Goal: Information Seeking & Learning: Check status

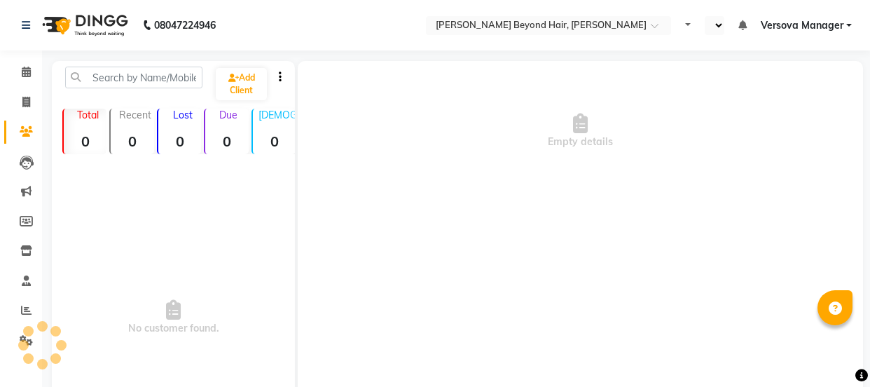
select select "en"
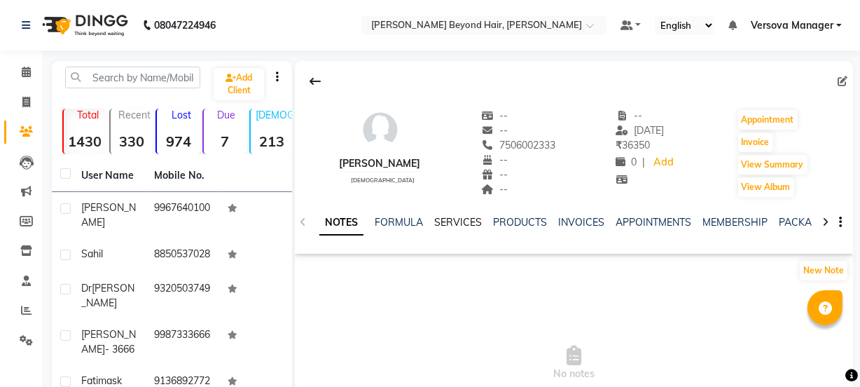
click at [455, 224] on link "SERVICES" at bounding box center [458, 222] width 48 height 13
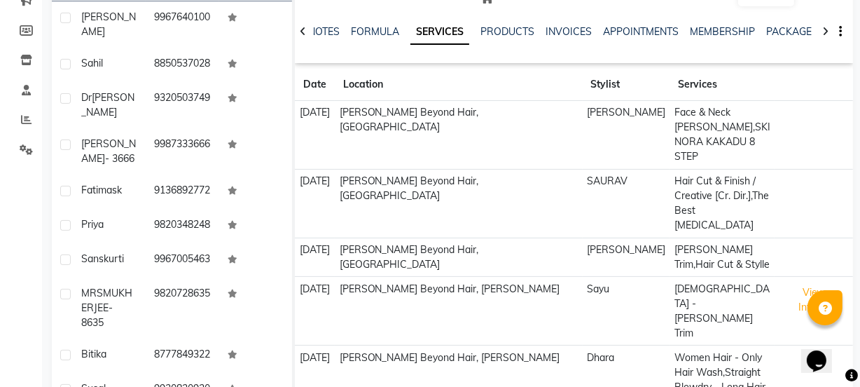
click at [699, 147] on td "Face & Neck [PERSON_NAME],SKINORA KAKADU 8 STEP" at bounding box center [722, 135] width 105 height 69
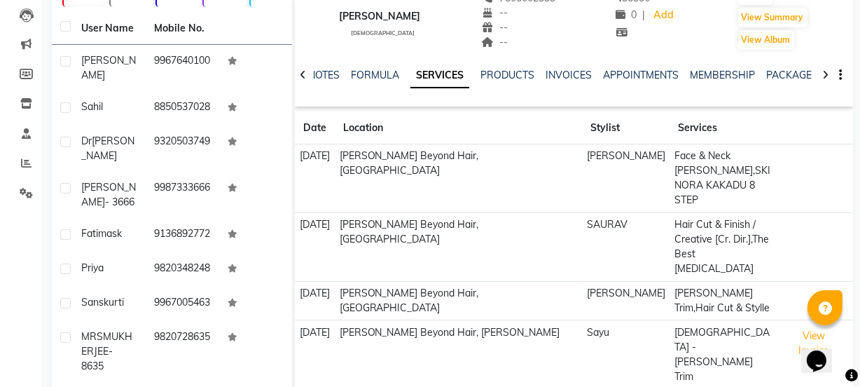
scroll to position [127, 0]
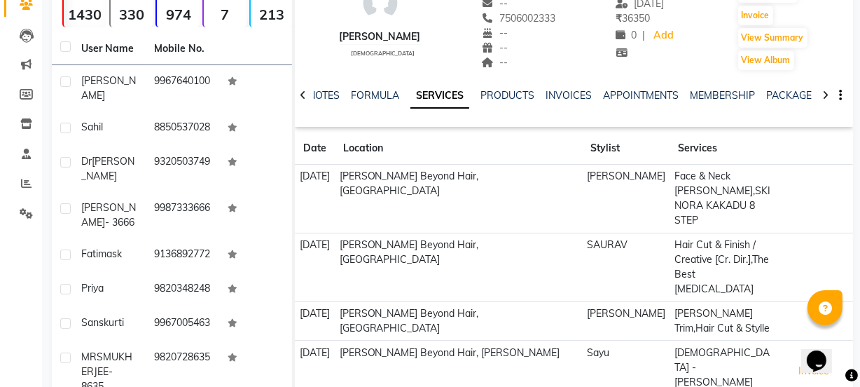
click at [787, 101] on div "PACKAGES" at bounding box center [793, 95] width 52 height 15
click at [827, 95] on icon at bounding box center [826, 95] width 6 height 10
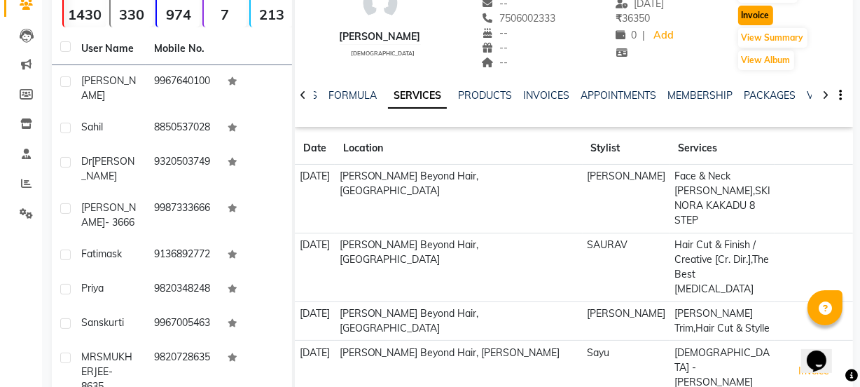
click at [764, 17] on button "Invoice" at bounding box center [755, 16] width 35 height 20
select select "service"
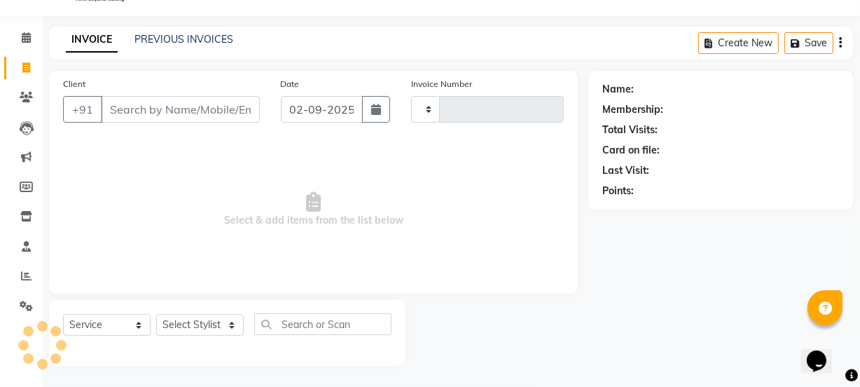
scroll to position [35, 0]
select select "6352"
type input "1050"
type input "7506002333"
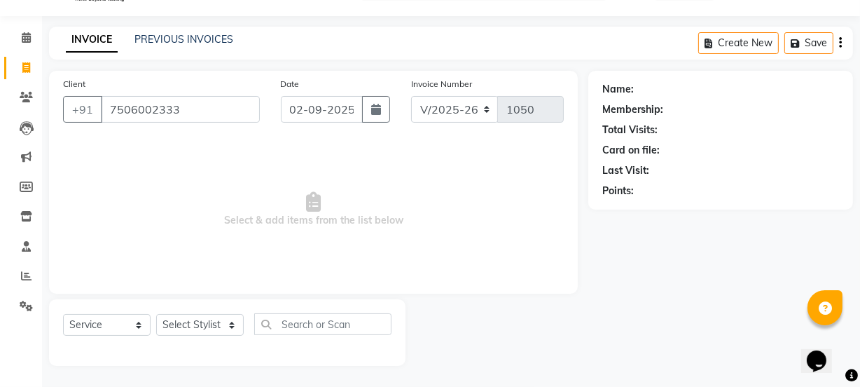
select select "48071"
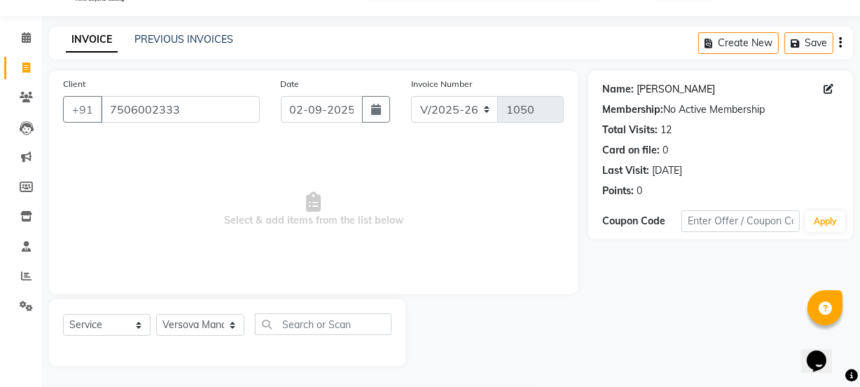
click at [642, 94] on div "Name: Akhash Membership: No Active Membership Total Visits: 12 Card on file: 0 …" at bounding box center [721, 137] width 237 height 122
click at [645, 90] on link "[PERSON_NAME]" at bounding box center [676, 89] width 78 height 15
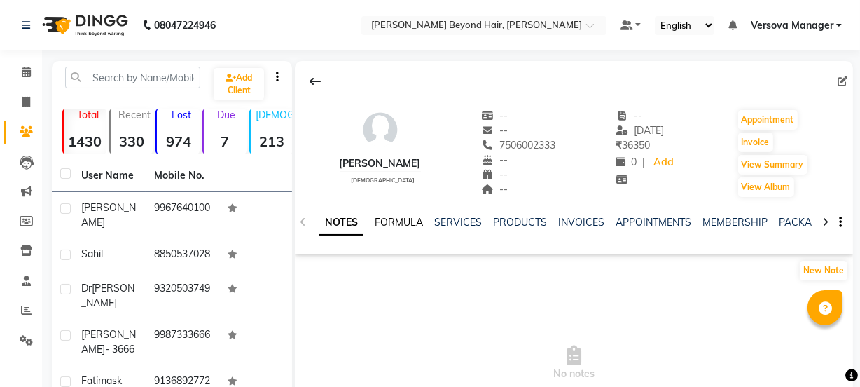
click at [413, 226] on link "FORMULA" at bounding box center [399, 222] width 48 height 13
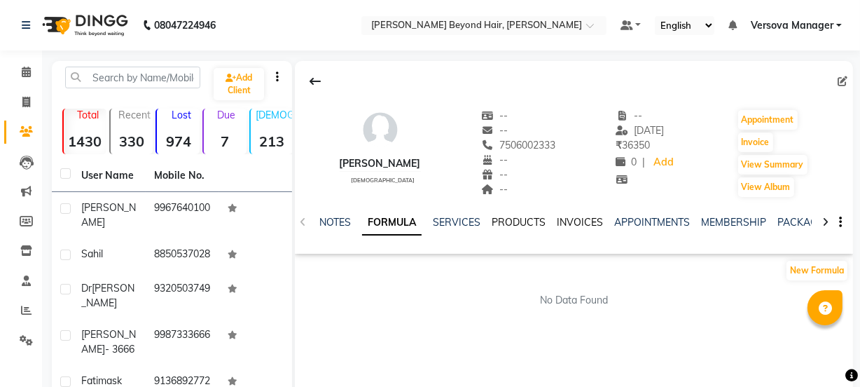
click at [513, 222] on link "PRODUCTS" at bounding box center [519, 222] width 54 height 13
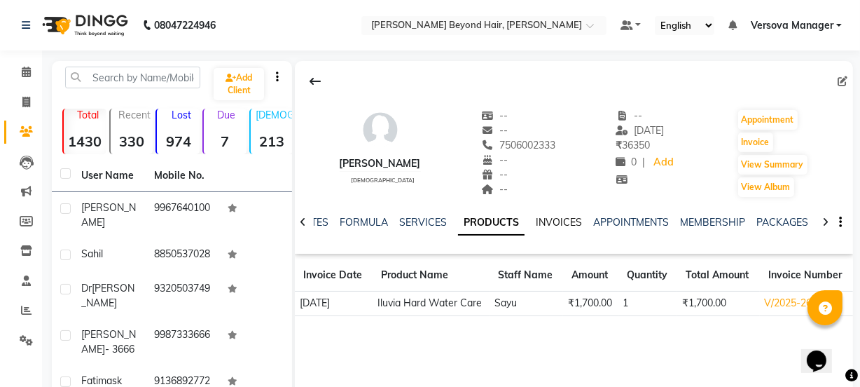
click at [581, 223] on ul "NOTES FORMULA SERVICES PRODUCTS INVOICES APPOINTMENTS MEMBERSHIP PACKAGES VOUCH…" at bounding box center [742, 222] width 890 height 15
click at [558, 222] on link "INVOICES" at bounding box center [559, 222] width 46 height 13
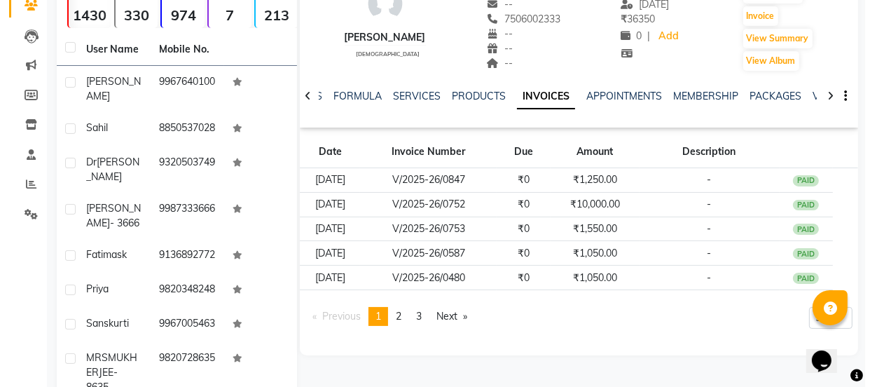
scroll to position [127, 0]
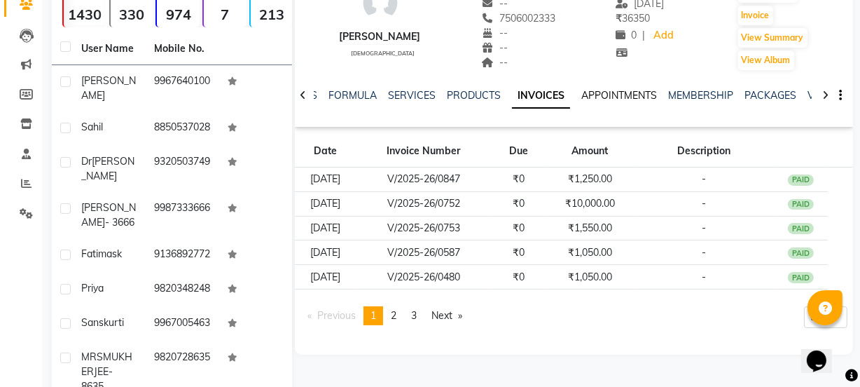
click at [630, 98] on link "APPOINTMENTS" at bounding box center [620, 95] width 76 height 13
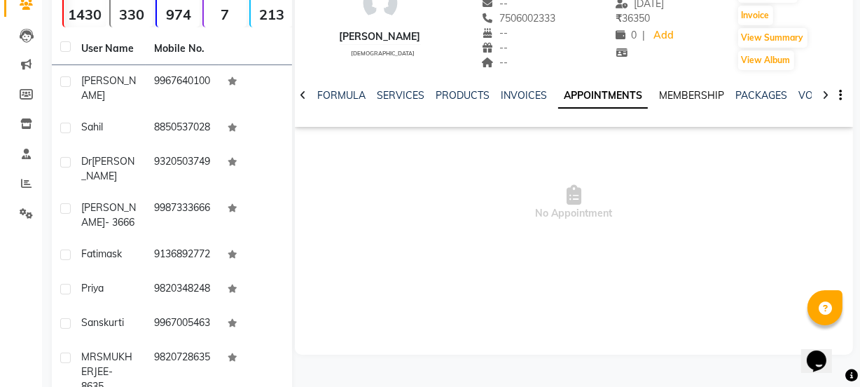
click at [689, 95] on link "MEMBERSHIP" at bounding box center [691, 95] width 65 height 13
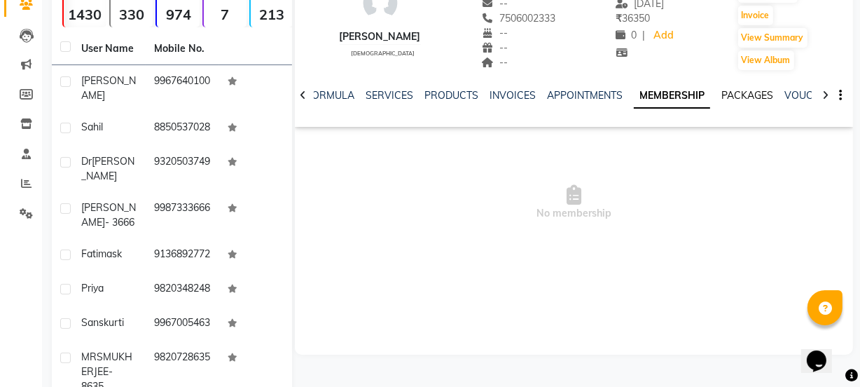
click at [748, 97] on link "PACKAGES" at bounding box center [748, 95] width 52 height 13
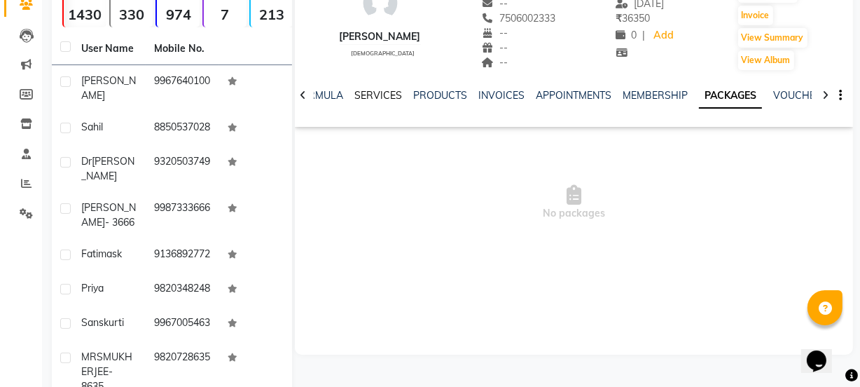
click at [380, 92] on link "SERVICES" at bounding box center [379, 95] width 48 height 13
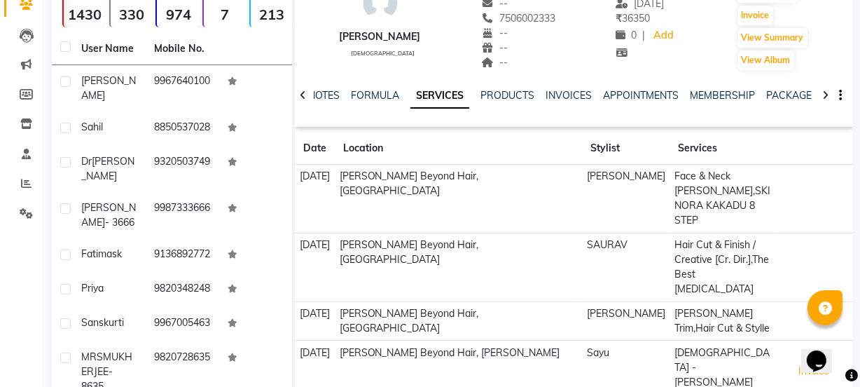
click at [696, 200] on td "Face & Neck [PERSON_NAME],SKINORA KAKADU 8 STEP" at bounding box center [722, 199] width 105 height 69
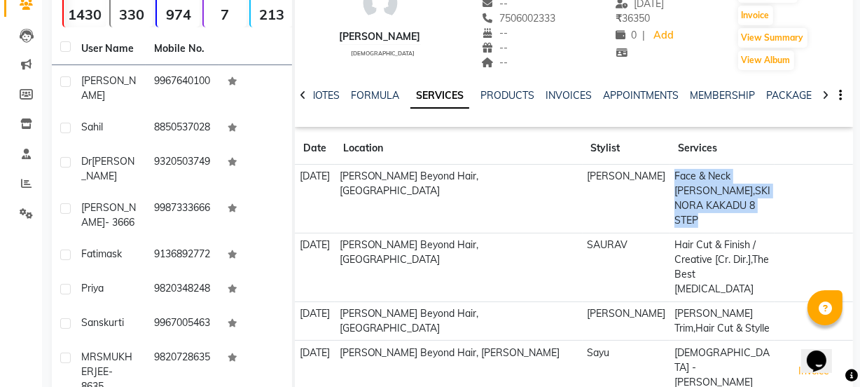
click at [696, 200] on td "Face & Neck [PERSON_NAME],SKINORA KAKADU 8 STEP" at bounding box center [722, 199] width 105 height 69
click at [783, 345] on button "View Invoice" at bounding box center [814, 363] width 69 height 36
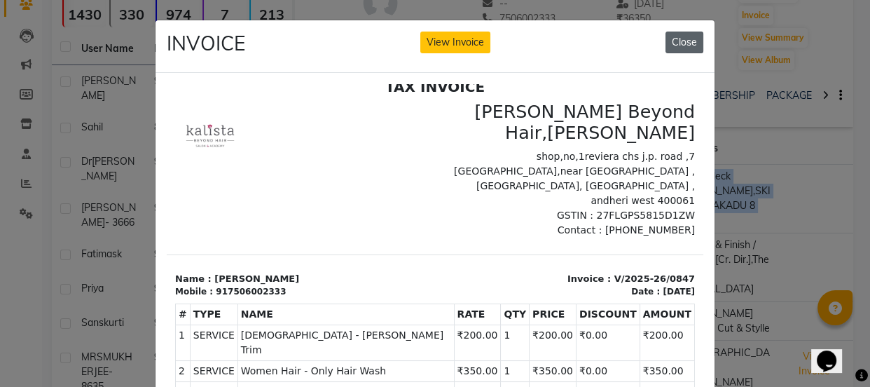
click at [687, 48] on button "Close" at bounding box center [685, 43] width 38 height 22
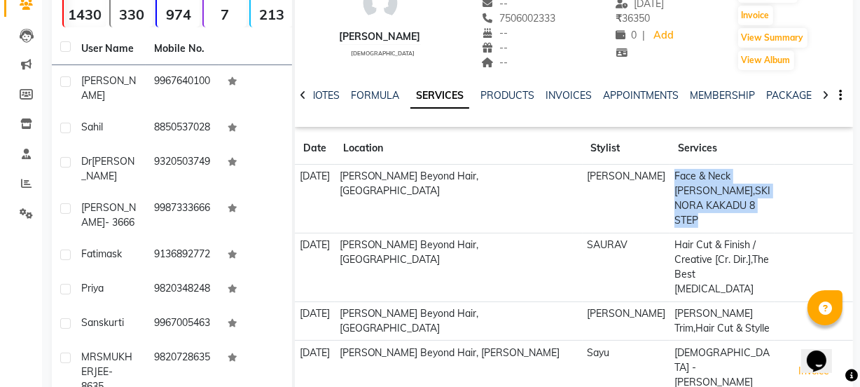
click at [724, 201] on td "Face & Neck [PERSON_NAME],SKINORA KAKADU 8 STEP" at bounding box center [722, 199] width 105 height 69
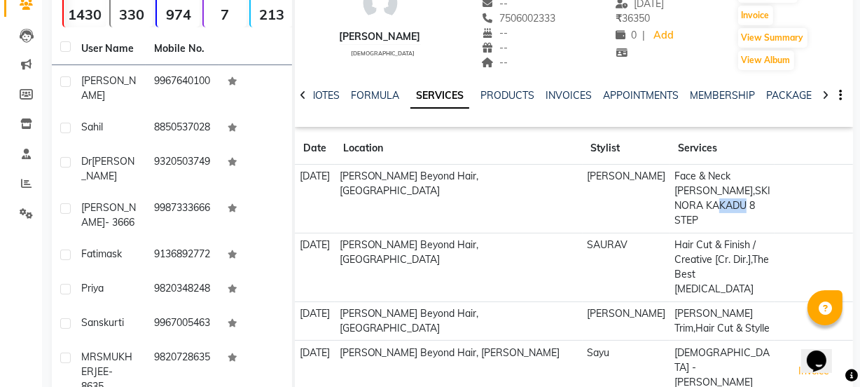
click at [724, 200] on td "Face & Neck [PERSON_NAME],SKINORA KAKADU 8 STEP" at bounding box center [722, 199] width 105 height 69
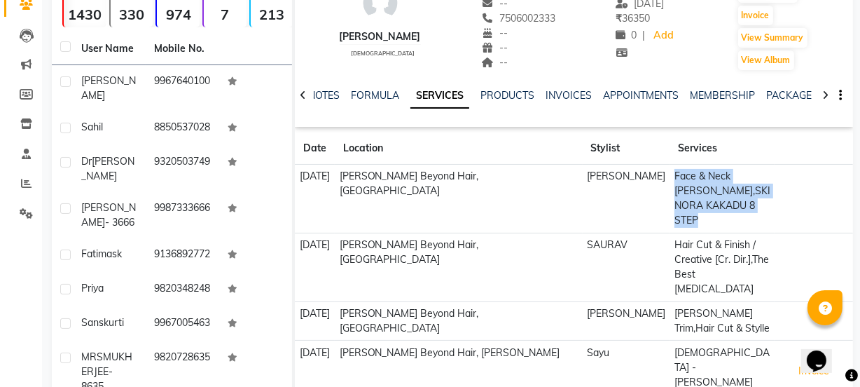
click at [724, 200] on td "Face & Neck [PERSON_NAME],SKINORA KAKADU 8 STEP" at bounding box center [722, 199] width 105 height 69
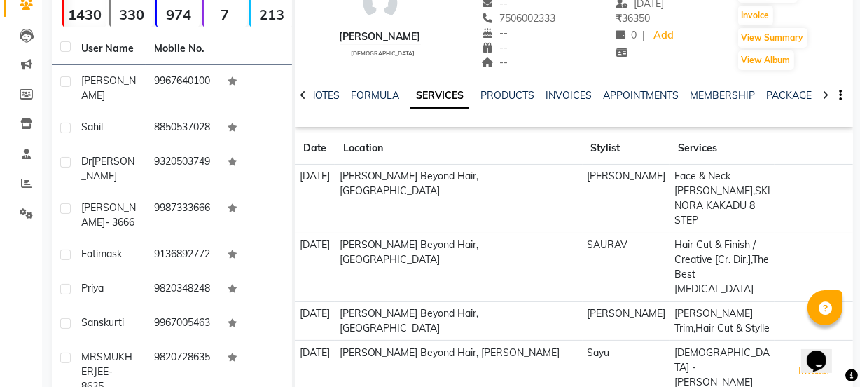
click at [749, 233] on td "Hair Cut & Finish / Creative [Cr. Dir.],The Best [MEDICAL_DATA]" at bounding box center [722, 267] width 105 height 69
click at [672, 188] on td "Face & Neck [PERSON_NAME],SKINORA KAKADU 8 STEP" at bounding box center [722, 199] width 105 height 69
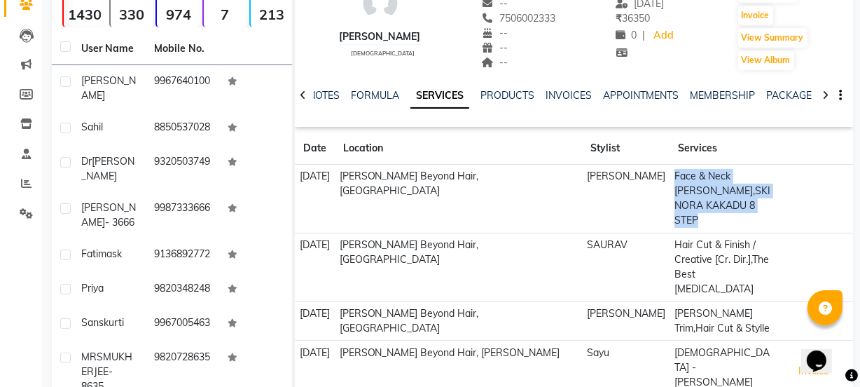
click at [672, 188] on td "Face & Neck [PERSON_NAME],SKINORA KAKADU 8 STEP" at bounding box center [722, 199] width 105 height 69
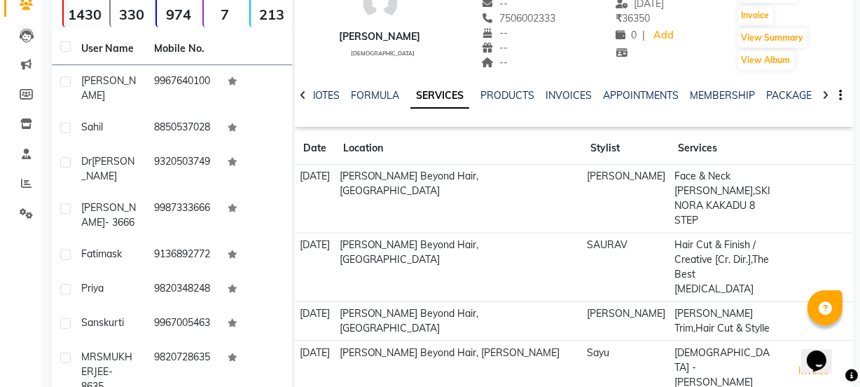
click at [694, 252] on td "Hair Cut & Finish / Creative [Cr. Dir.],The Best [MEDICAL_DATA]" at bounding box center [722, 267] width 105 height 69
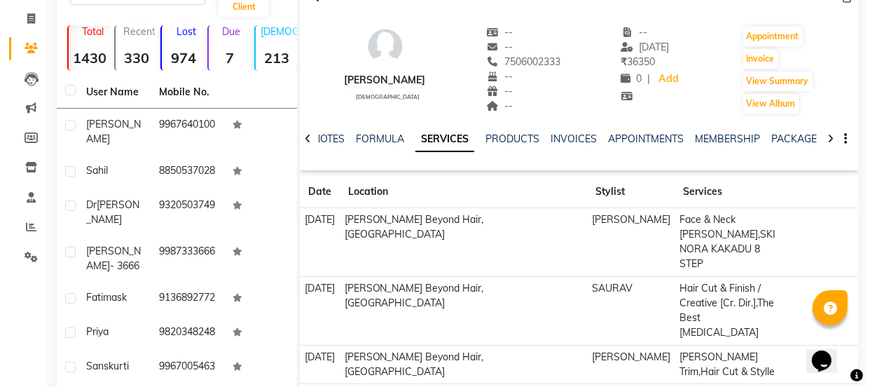
scroll to position [61, 0]
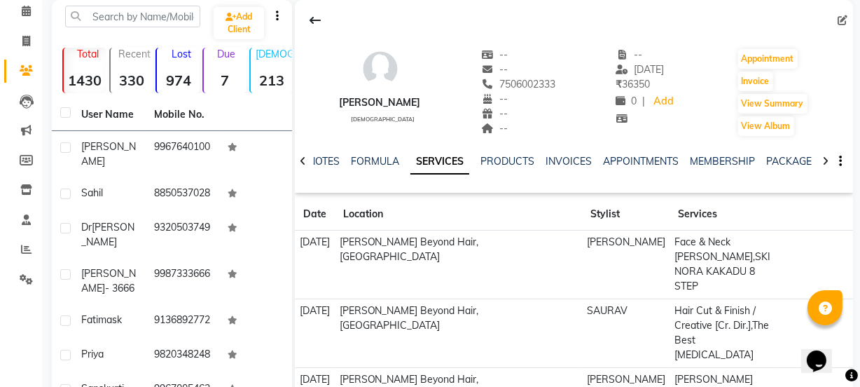
click at [718, 252] on td "Face & Neck [PERSON_NAME],SKINORA KAKADU 8 STEP" at bounding box center [722, 265] width 105 height 69
click at [771, 102] on button "View Summary" at bounding box center [772, 104] width 69 height 20
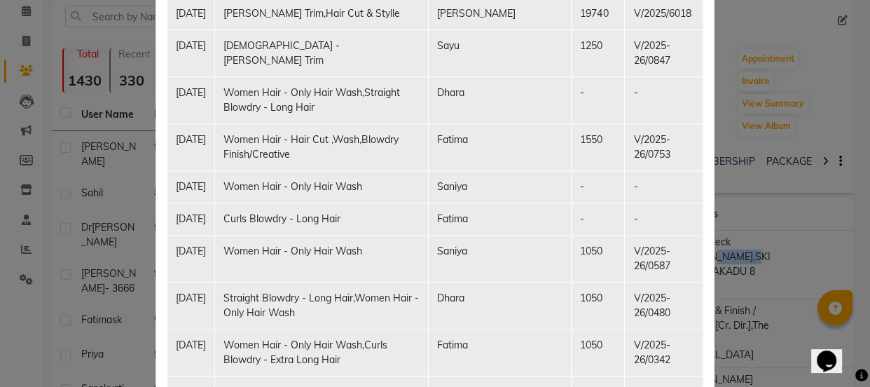
scroll to position [254, 0]
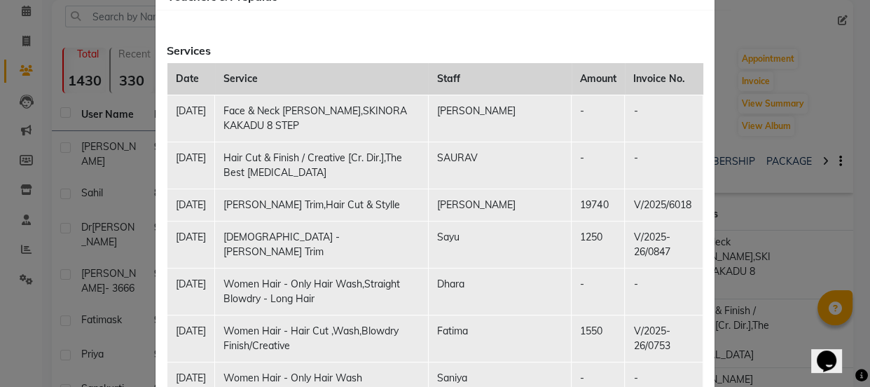
click at [429, 164] on td "Hair Cut & Finish / Creative [Cr. Dir.],The Best [MEDICAL_DATA]" at bounding box center [322, 165] width 214 height 47
click at [491, 159] on td "SAURAV" at bounding box center [499, 165] width 143 height 47
click at [498, 157] on td "SAURAV" at bounding box center [499, 165] width 143 height 47
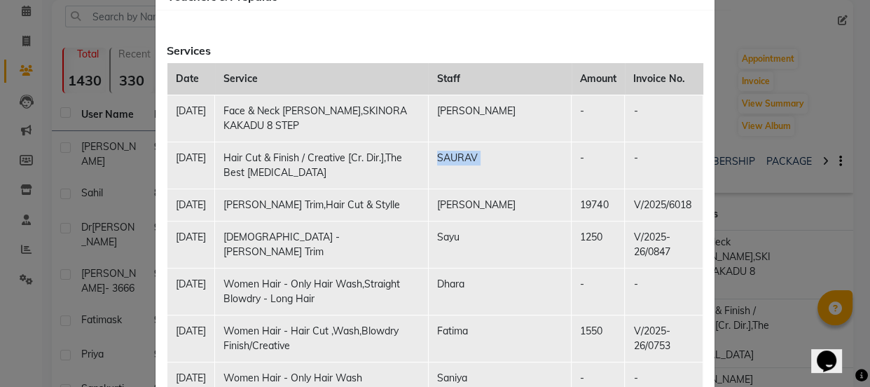
click at [498, 157] on td "SAURAV" at bounding box center [499, 165] width 143 height 47
click at [504, 111] on td "[PERSON_NAME]" at bounding box center [499, 118] width 143 height 47
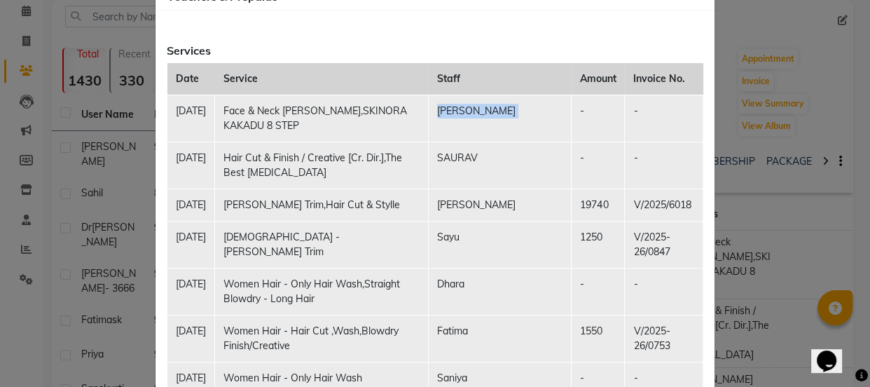
click at [504, 111] on td "[PERSON_NAME]" at bounding box center [499, 118] width 143 height 47
click at [174, 157] on td "[DATE]" at bounding box center [191, 165] width 48 height 47
drag, startPoint x: 626, startPoint y: 203, endPoint x: 537, endPoint y: 208, distance: 89.8
click at [547, 206] on tr "[DATE] [PERSON_NAME] Trim,Hair Cut & Stylle [PERSON_NAME] 19740 V/2025/6018" at bounding box center [435, 204] width 536 height 32
click at [511, 218] on td "[PERSON_NAME]" at bounding box center [499, 204] width 143 height 32
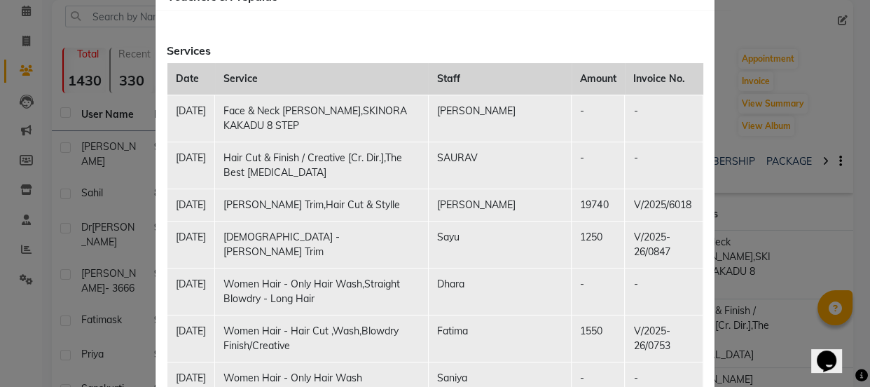
click at [429, 194] on td "[PERSON_NAME] Trim,Hair Cut & Stylle" at bounding box center [322, 204] width 214 height 32
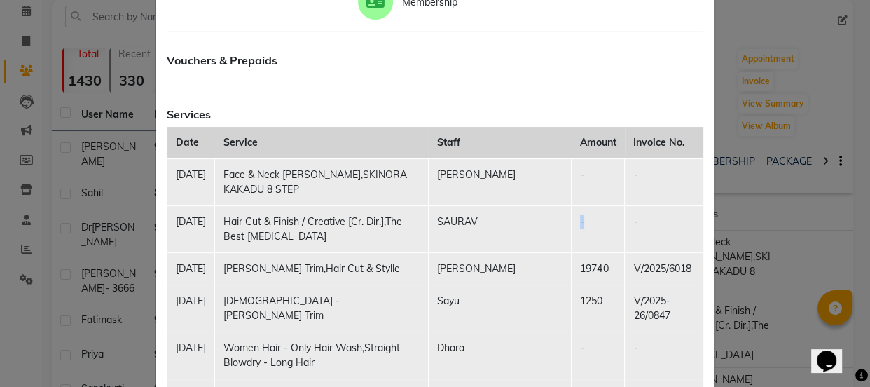
drag, startPoint x: 577, startPoint y: 242, endPoint x: 551, endPoint y: 219, distance: 34.2
click at [551, 219] on tr "[DATE] Hair Cut & Finish / Creative [Cr. Dir.],The Best [MEDICAL_DATA] [PERSON_…" at bounding box center [435, 228] width 536 height 47
click at [627, 208] on td "-" at bounding box center [664, 228] width 78 height 47
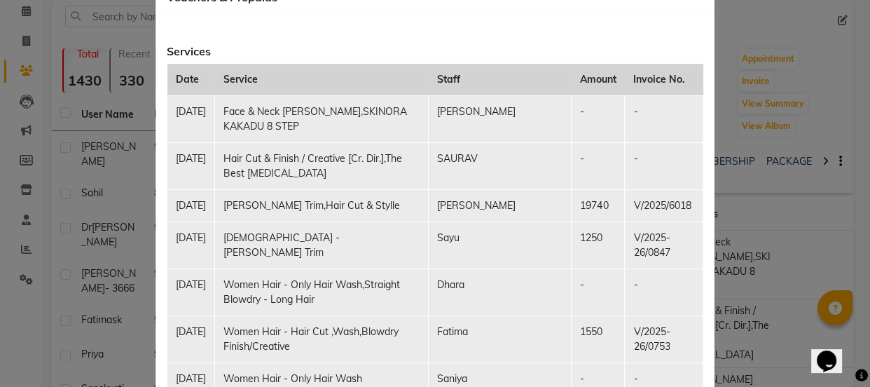
scroll to position [127, 0]
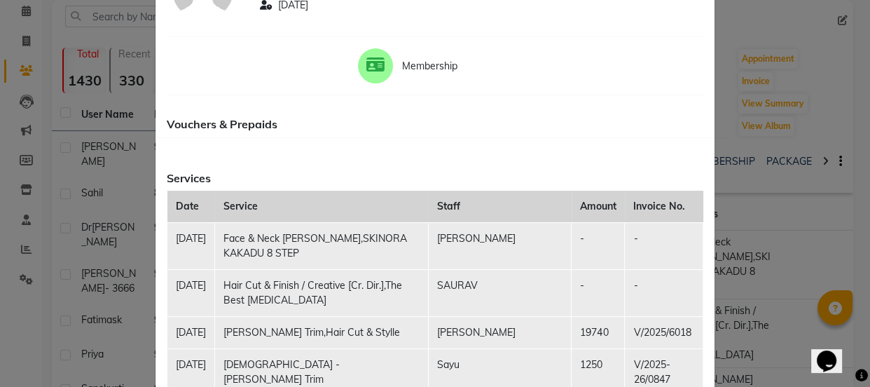
click at [575, 254] on td "-" at bounding box center [598, 245] width 53 height 47
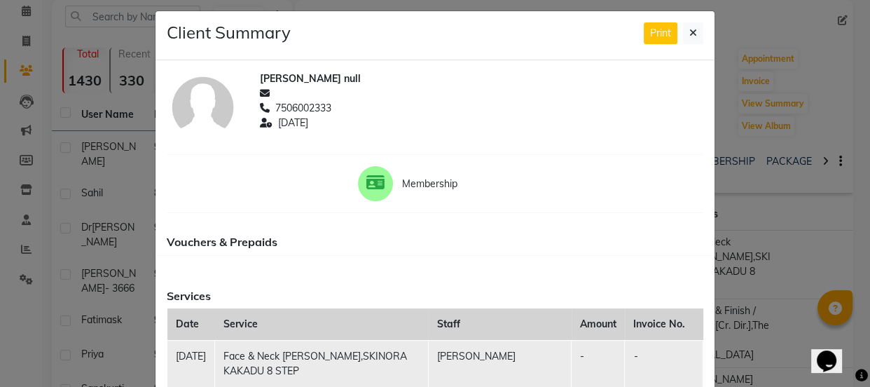
scroll to position [0, 0]
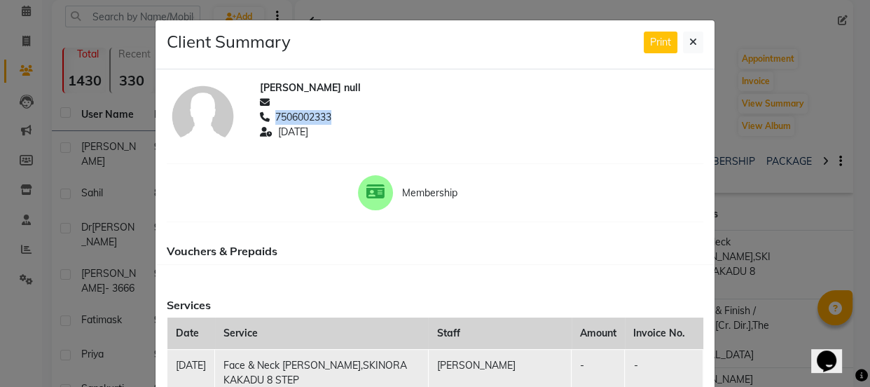
drag, startPoint x: 332, startPoint y: 116, endPoint x: 284, endPoint y: 118, distance: 47.7
click at [274, 118] on div "7506002333" at bounding box center [482, 117] width 444 height 15
click at [288, 118] on span "7506002333" at bounding box center [303, 117] width 56 height 15
drag, startPoint x: 329, startPoint y: 118, endPoint x: 270, endPoint y: 116, distance: 58.9
click at [270, 116] on div "7506002333" at bounding box center [482, 117] width 444 height 15
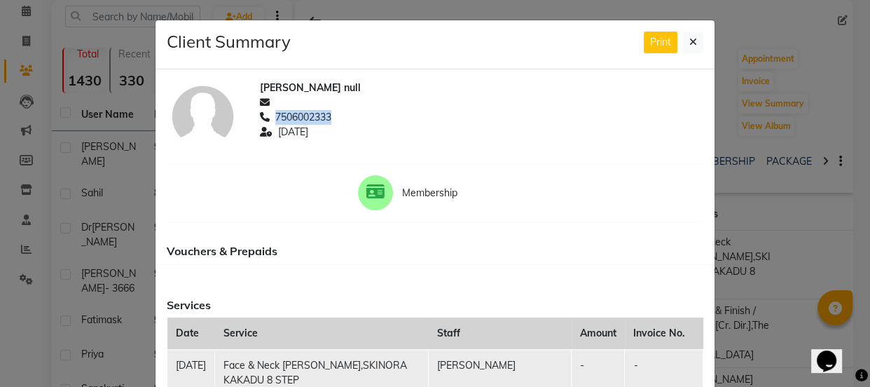
copy span "7506002333"
click at [280, 118] on span "7506002333" at bounding box center [303, 117] width 56 height 15
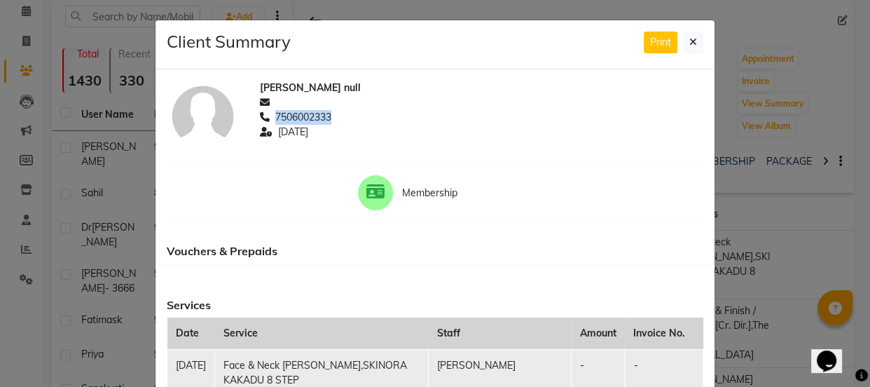
copy span "7506002333"
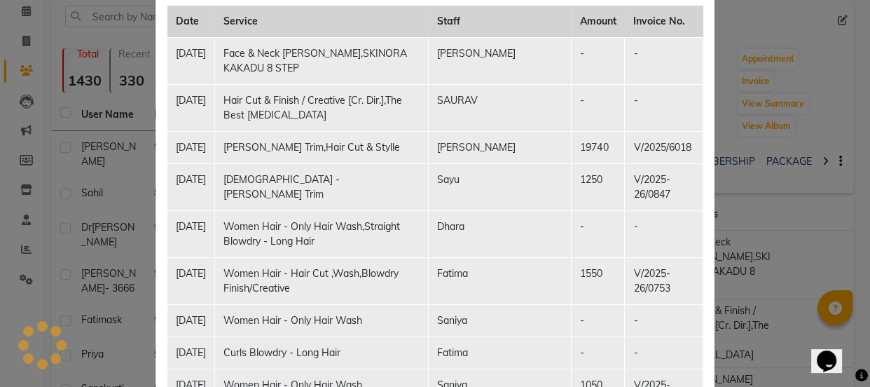
scroll to position [318, 0]
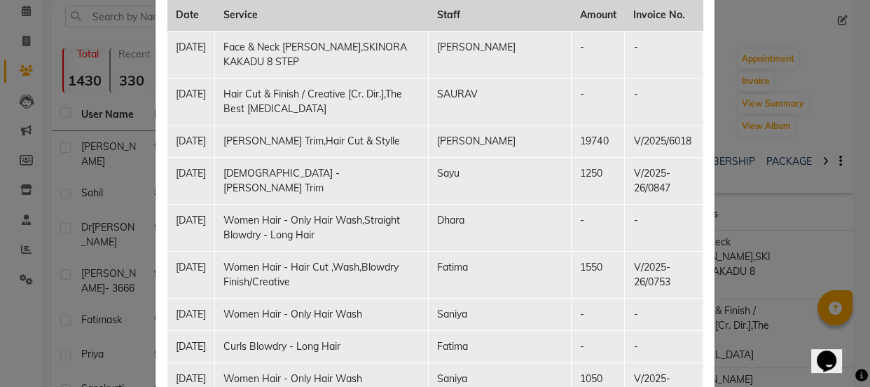
click at [429, 105] on td "Hair Cut & Finish / Creative [Cr. Dir.],The Best [MEDICAL_DATA]" at bounding box center [322, 101] width 214 height 47
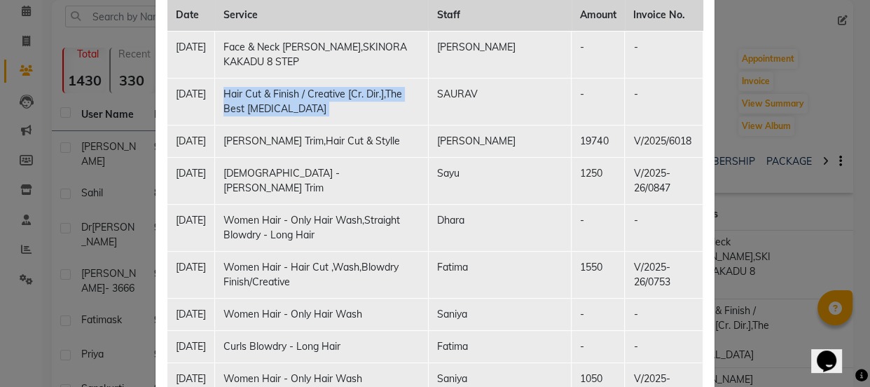
click at [429, 105] on td "Hair Cut & Finish / Creative [Cr. Dir.],The Best [MEDICAL_DATA]" at bounding box center [322, 101] width 214 height 47
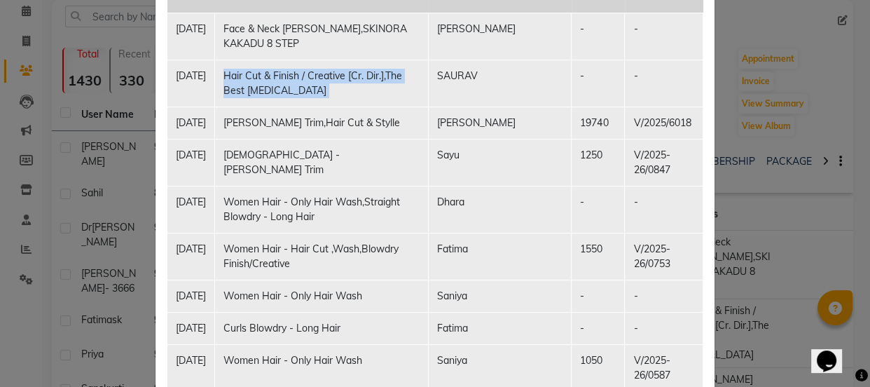
scroll to position [382, 0]
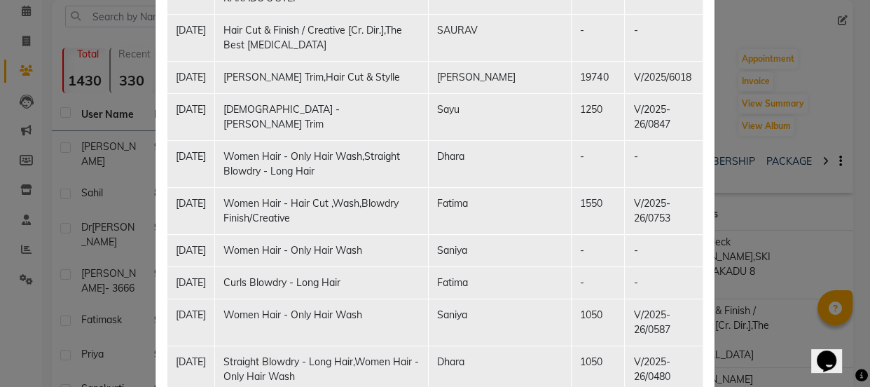
click at [588, 137] on td "1250" at bounding box center [598, 116] width 53 height 47
click at [572, 89] on td "19740" at bounding box center [598, 77] width 53 height 32
drag, startPoint x: 570, startPoint y: 77, endPoint x: 602, endPoint y: 77, distance: 32.2
click at [602, 77] on td "19740" at bounding box center [598, 77] width 53 height 32
click at [642, 69] on td "V/2025/6018" at bounding box center [664, 77] width 78 height 32
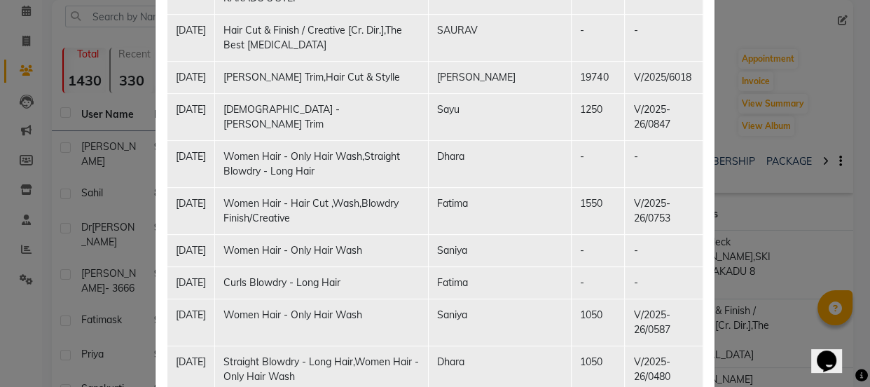
click at [609, 81] on td "19740" at bounding box center [598, 77] width 53 height 32
click at [762, 184] on ngb-modal-window "Client Summary Print [PERSON_NAME] null 7506002333 [DATE] Membership Vouchers &…" at bounding box center [435, 193] width 870 height 387
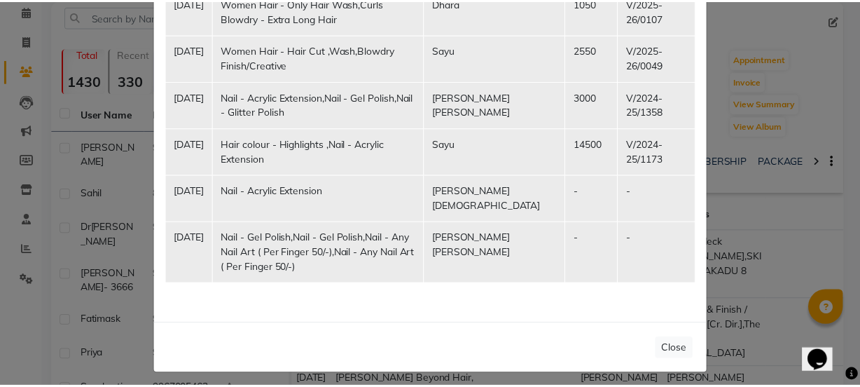
scroll to position [963, 0]
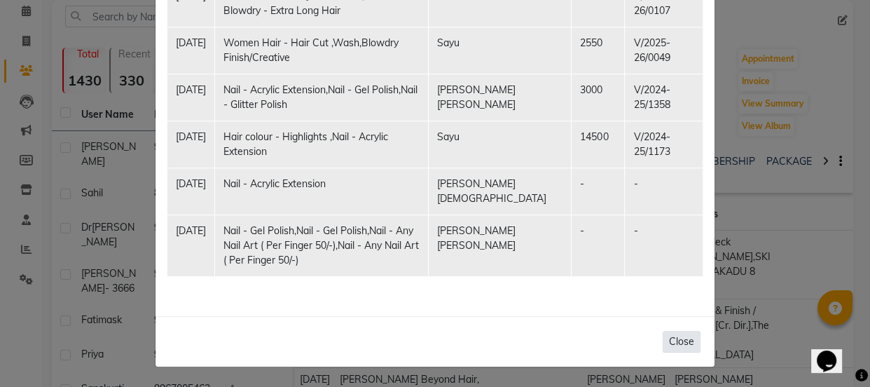
drag, startPoint x: 680, startPoint y: 345, endPoint x: 717, endPoint y: 335, distance: 39.3
click at [680, 345] on button "Close" at bounding box center [682, 342] width 38 height 22
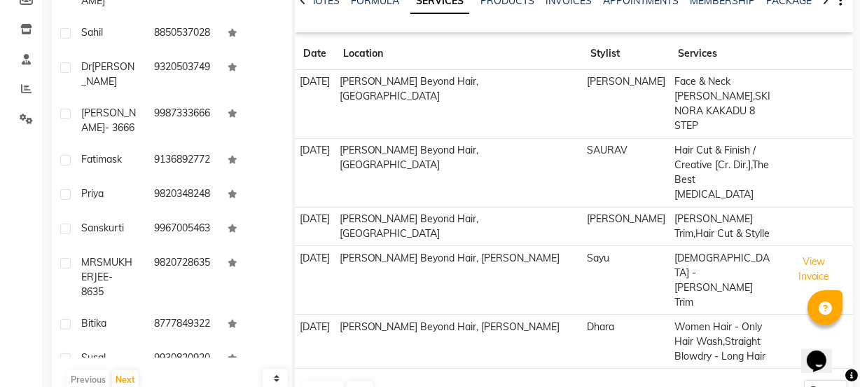
scroll to position [252, 0]
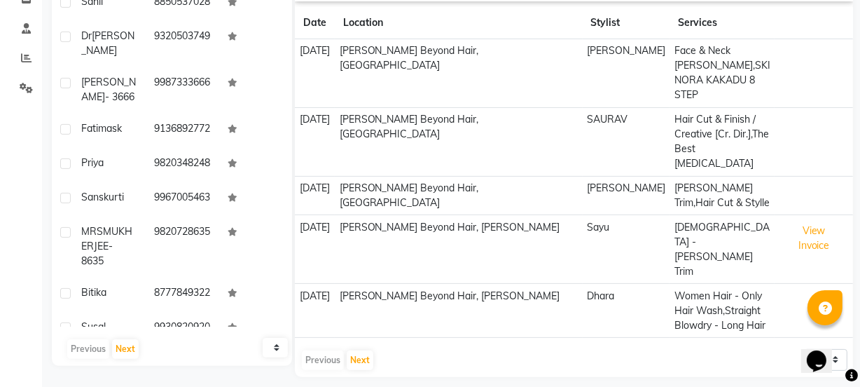
click at [678, 176] on td "[PERSON_NAME] Trim,Hair Cut & Stylle" at bounding box center [722, 195] width 105 height 39
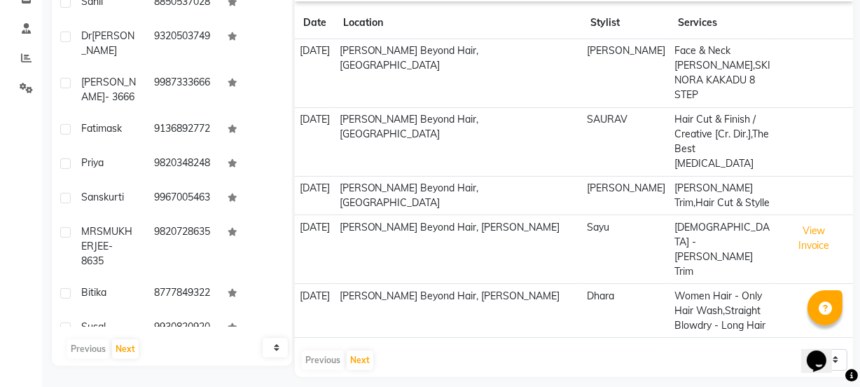
click at [546, 176] on td "[PERSON_NAME] Beyond Hair, [GEOGRAPHIC_DATA]" at bounding box center [458, 195] width 247 height 39
click at [672, 125] on td "Hair Cut & Finish / Creative [Cr. Dir.],The Best [MEDICAL_DATA]" at bounding box center [722, 141] width 105 height 69
click at [673, 125] on td "Hair Cut & Finish / Creative [Cr. Dir.],The Best [MEDICAL_DATA]" at bounding box center [722, 141] width 105 height 69
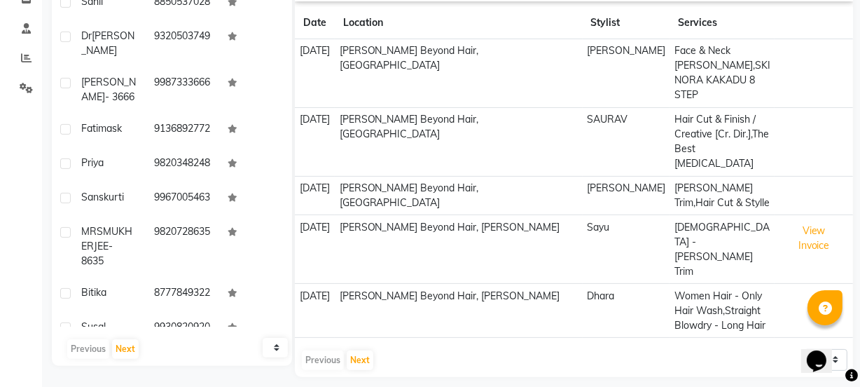
click at [724, 35] on th "Services" at bounding box center [722, 23] width 105 height 32
drag, startPoint x: 724, startPoint y: 66, endPoint x: 764, endPoint y: 177, distance: 117.5
click at [724, 67] on td "Face & Neck [PERSON_NAME],SKINORA KAKADU 8 STEP" at bounding box center [722, 73] width 105 height 69
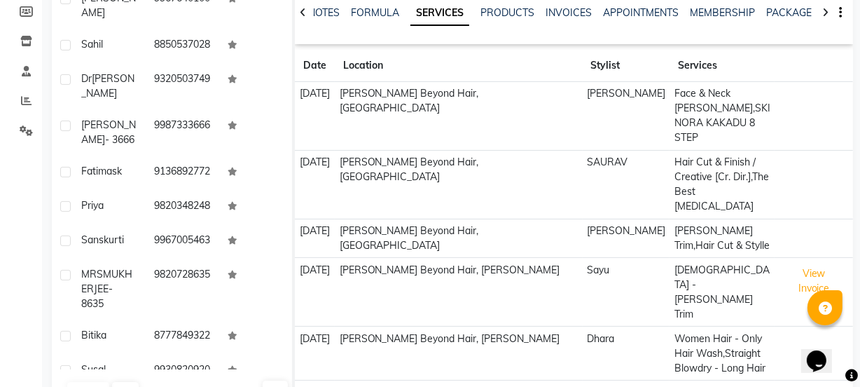
scroll to position [188, 0]
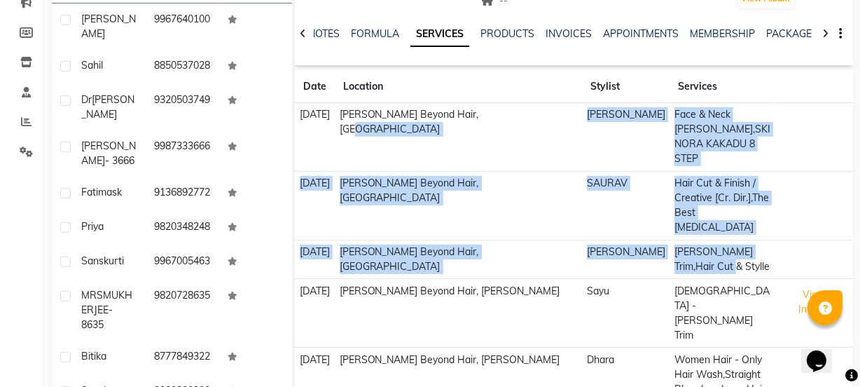
drag, startPoint x: 706, startPoint y: 239, endPoint x: 504, endPoint y: 126, distance: 231.2
click at [504, 126] on tbody "[DATE] [PERSON_NAME] Beyond Hair, Santacruz West Rosy [PERSON_NAME] Face & Neck…" at bounding box center [574, 252] width 558 height 298
click at [679, 182] on td "Hair Cut & Finish / Creative [Cr. Dir.],The Best [MEDICAL_DATA]" at bounding box center [722, 205] width 105 height 69
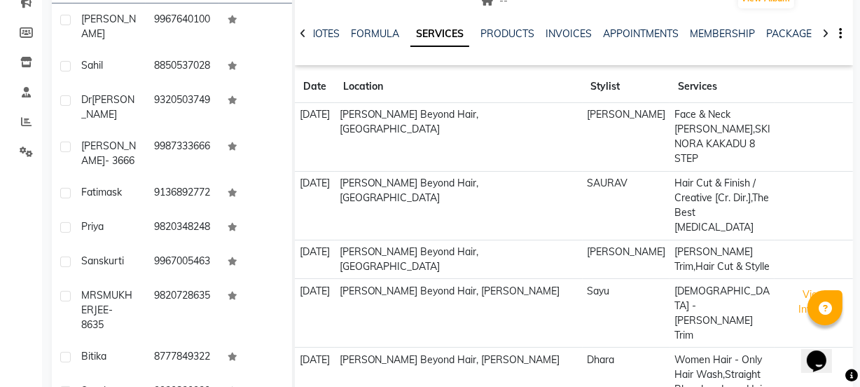
click at [679, 182] on td "Hair Cut & Finish / Creative [Cr. Dir.],The Best [MEDICAL_DATA]" at bounding box center [722, 205] width 105 height 69
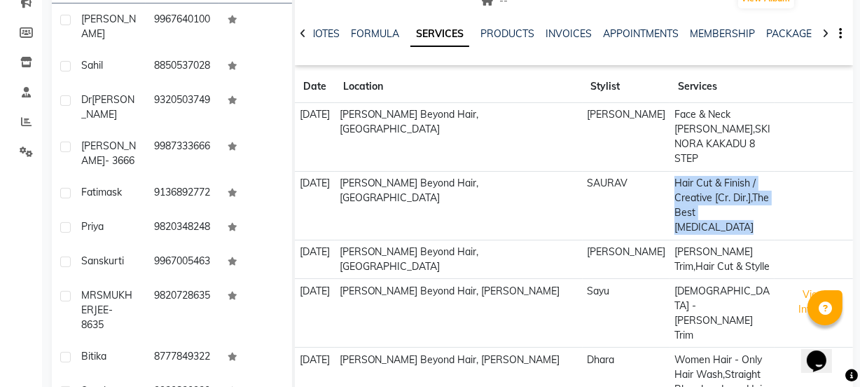
click at [679, 182] on td "Hair Cut & Finish / Creative [Cr. Dir.],The Best [MEDICAL_DATA]" at bounding box center [722, 205] width 105 height 69
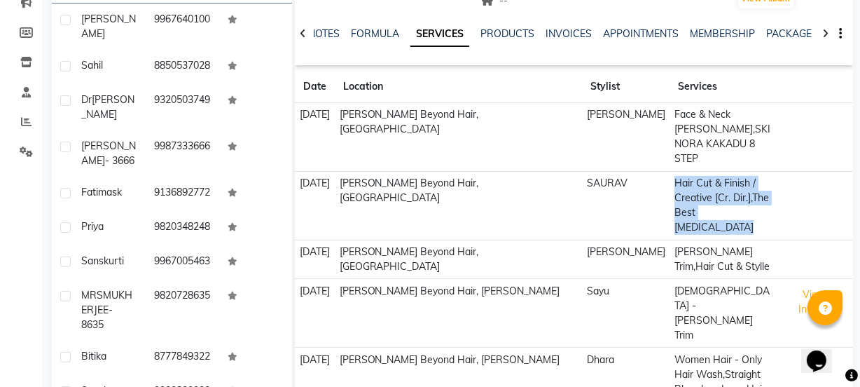
click at [679, 182] on td "Hair Cut & Finish / Creative [Cr. Dir.],The Best [MEDICAL_DATA]" at bounding box center [722, 205] width 105 height 69
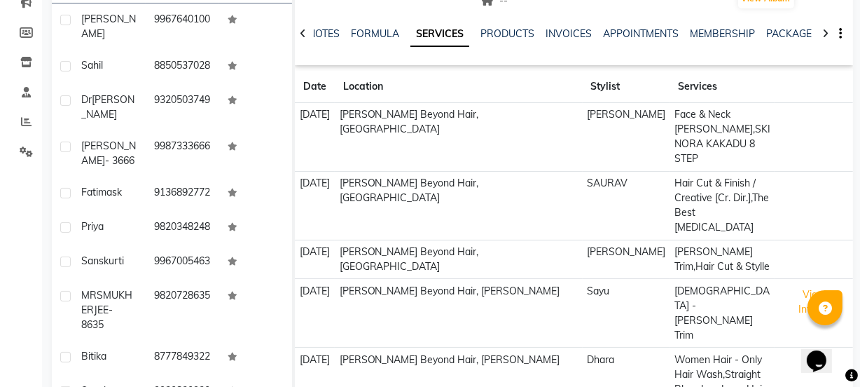
click at [507, 202] on td "[PERSON_NAME] Beyond Hair, [GEOGRAPHIC_DATA]" at bounding box center [458, 205] width 247 height 69
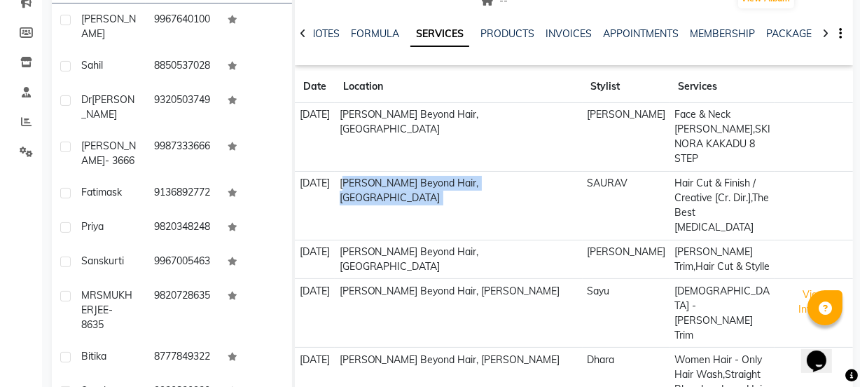
click at [507, 202] on td "[PERSON_NAME] Beyond Hair, [GEOGRAPHIC_DATA]" at bounding box center [458, 205] width 247 height 69
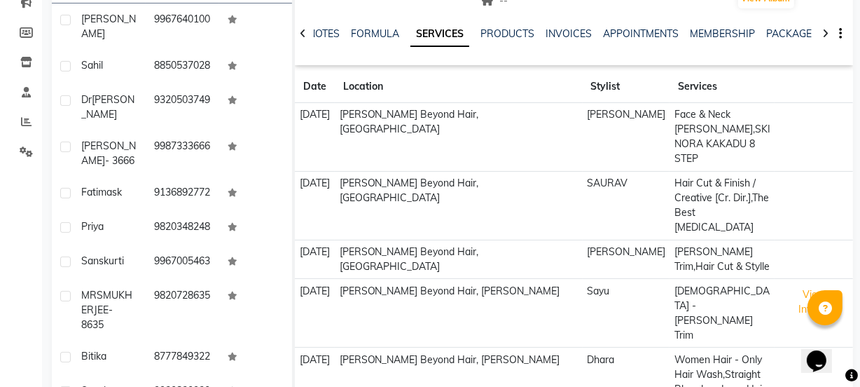
click at [688, 177] on td "Hair Cut & Finish / Creative [Cr. Dir.],The Best [MEDICAL_DATA]" at bounding box center [722, 205] width 105 height 69
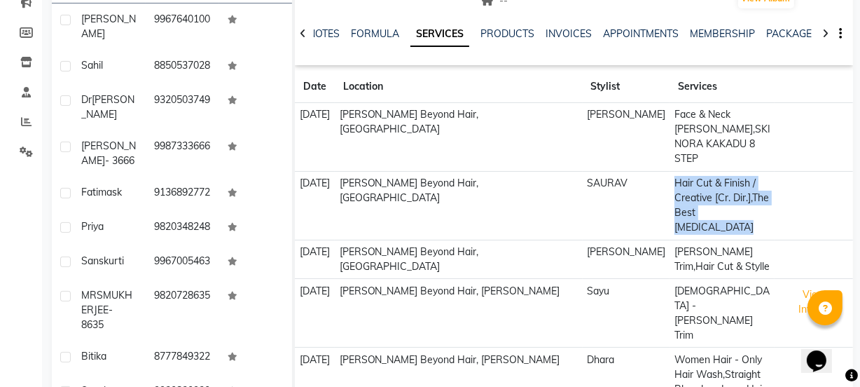
click at [688, 177] on td "Hair Cut & Finish / Creative [Cr. Dir.],The Best [MEDICAL_DATA]" at bounding box center [722, 205] width 105 height 69
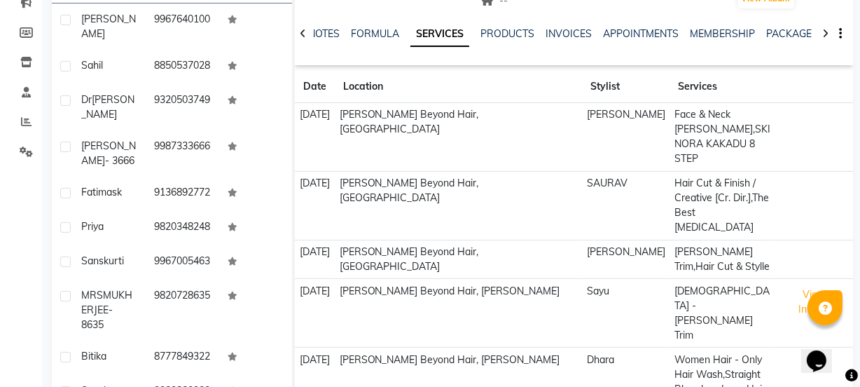
click at [593, 186] on td "SAURAV" at bounding box center [627, 205] width 88 height 69
click at [523, 35] on link "PRODUCTS" at bounding box center [508, 33] width 54 height 13
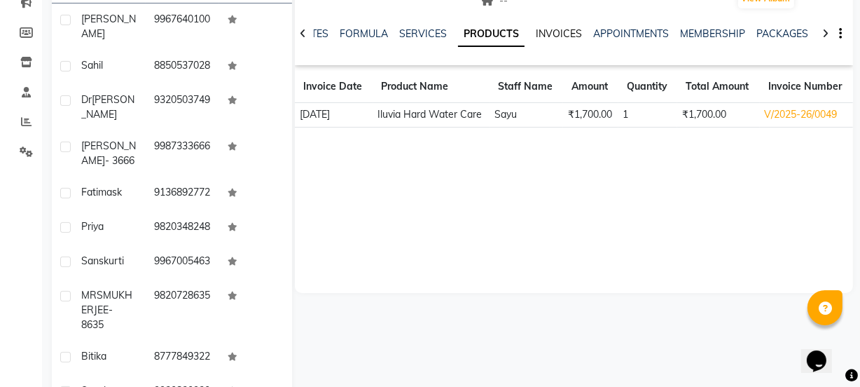
click at [536, 36] on link "INVOICES" at bounding box center [559, 33] width 46 height 13
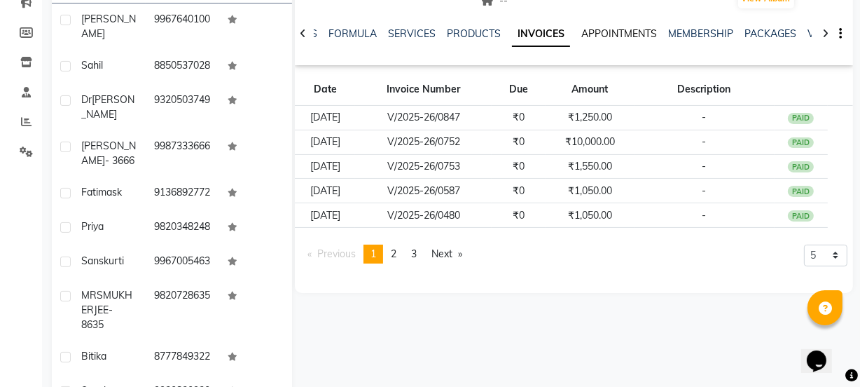
click at [600, 34] on link "APPOINTMENTS" at bounding box center [620, 33] width 76 height 13
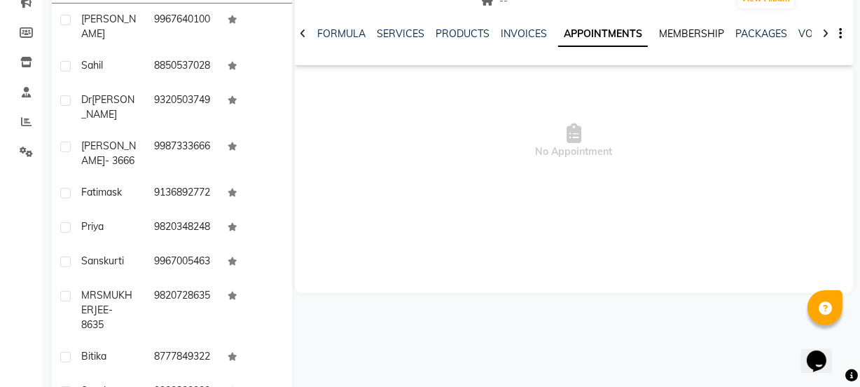
click at [669, 35] on link "MEMBERSHIP" at bounding box center [691, 33] width 65 height 13
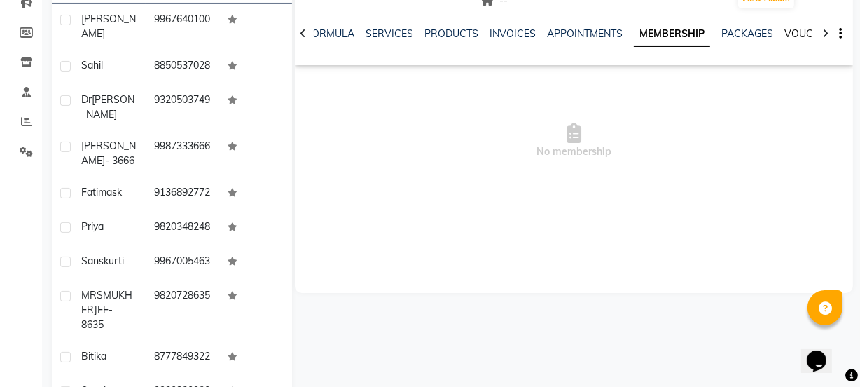
click at [785, 31] on link "VOUCHERS" at bounding box center [812, 33] width 55 height 13
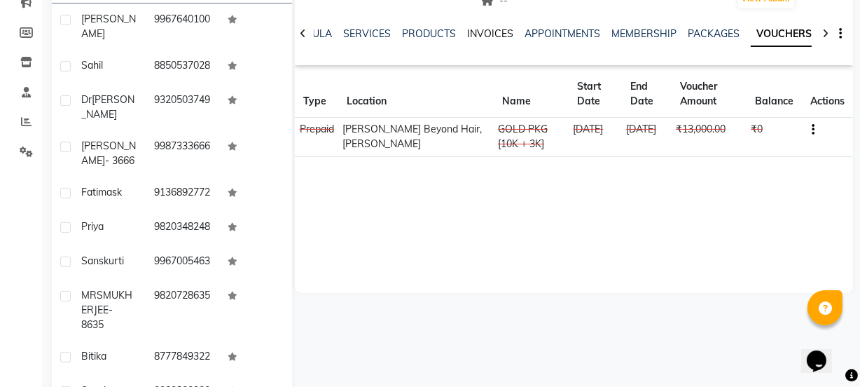
click at [474, 34] on link "INVOICES" at bounding box center [490, 33] width 46 height 13
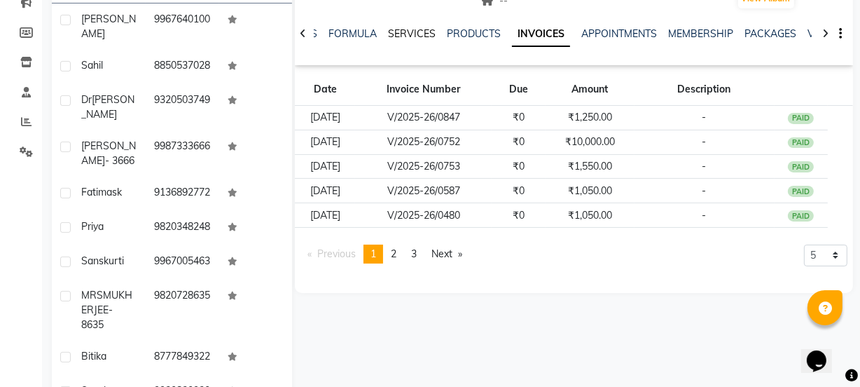
click at [403, 35] on link "SERVICES" at bounding box center [412, 33] width 48 height 13
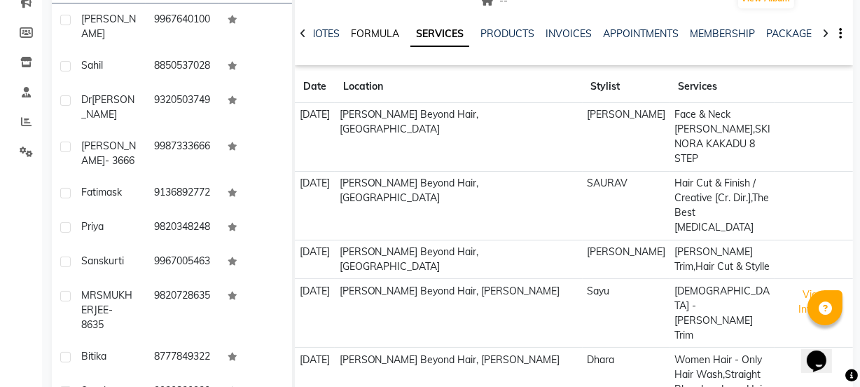
click at [362, 30] on link "FORMULA" at bounding box center [375, 33] width 48 height 13
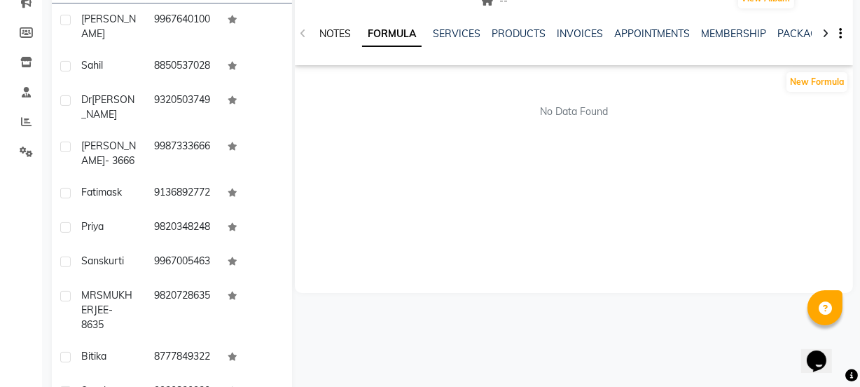
click at [330, 35] on link "NOTES" at bounding box center [336, 33] width 32 height 13
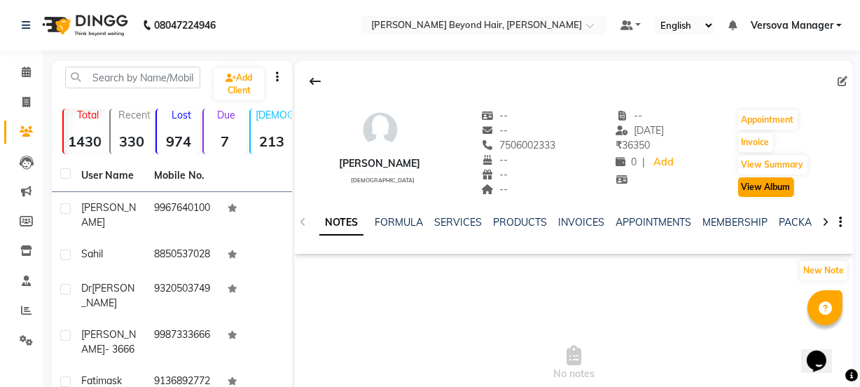
click at [761, 184] on button "View Album" at bounding box center [766, 187] width 56 height 20
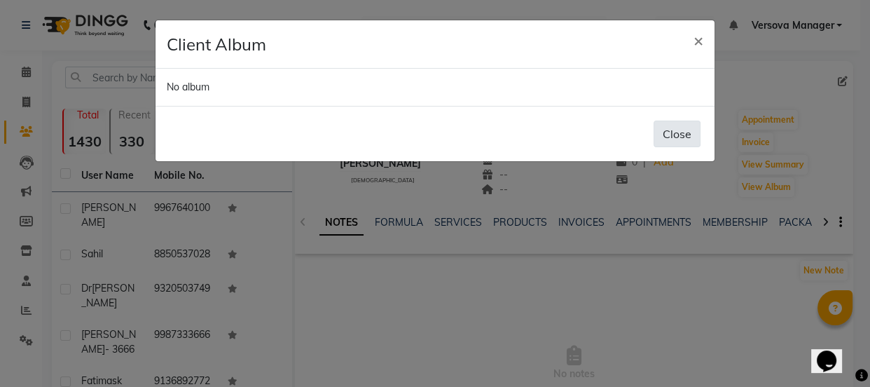
click at [675, 137] on button "Close" at bounding box center [677, 134] width 47 height 27
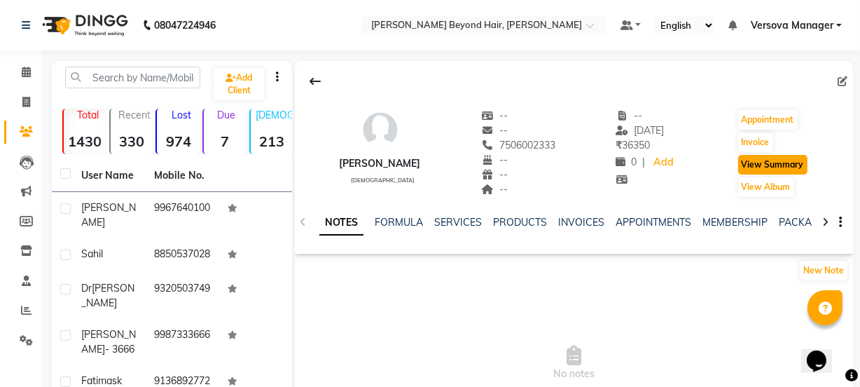
click at [763, 164] on button "View Summary" at bounding box center [772, 165] width 69 height 20
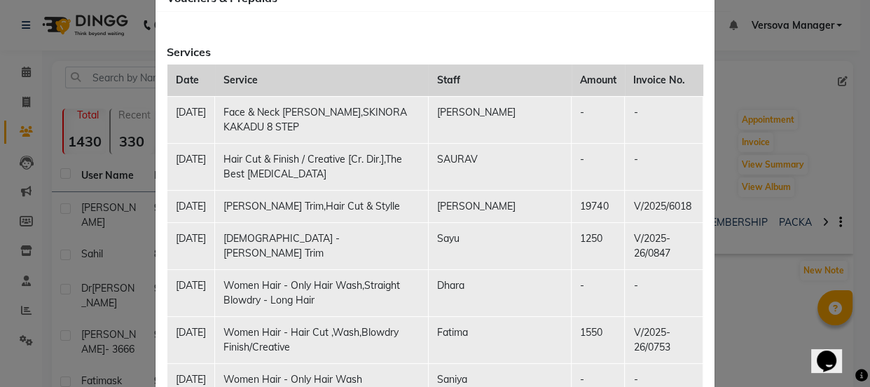
scroll to position [254, 0]
click at [587, 208] on td "19740" at bounding box center [598, 204] width 53 height 32
drag, startPoint x: 600, startPoint y: 206, endPoint x: 566, endPoint y: 203, distance: 34.4
click at [572, 203] on td "19740" at bounding box center [598, 204] width 53 height 32
